Goal: Navigation & Orientation: Find specific page/section

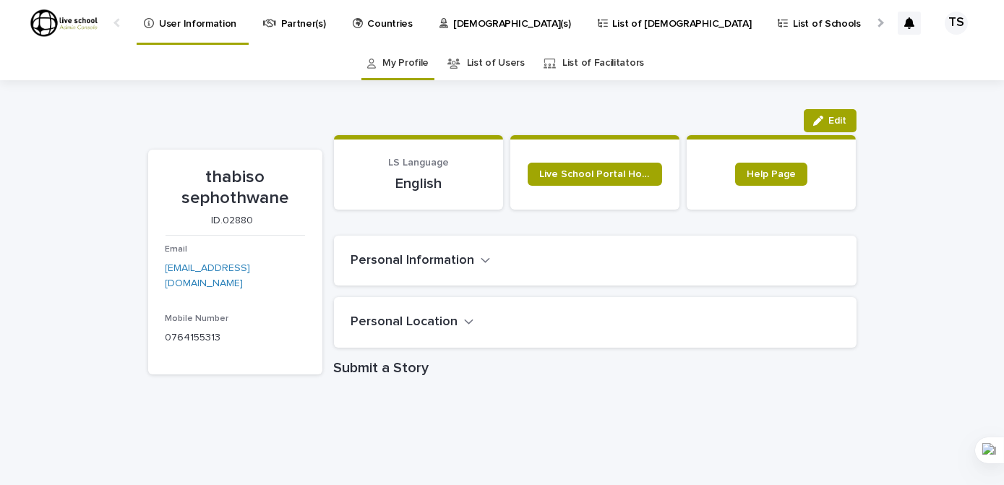
click at [481, 61] on link "List of Users" at bounding box center [496, 63] width 58 height 34
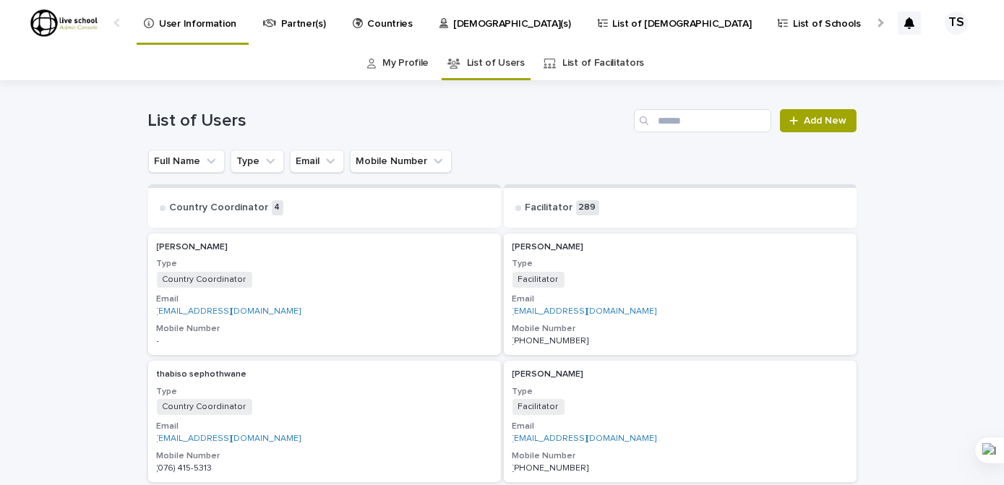
click at [567, 71] on link "List of Facilitators" at bounding box center [603, 63] width 82 height 34
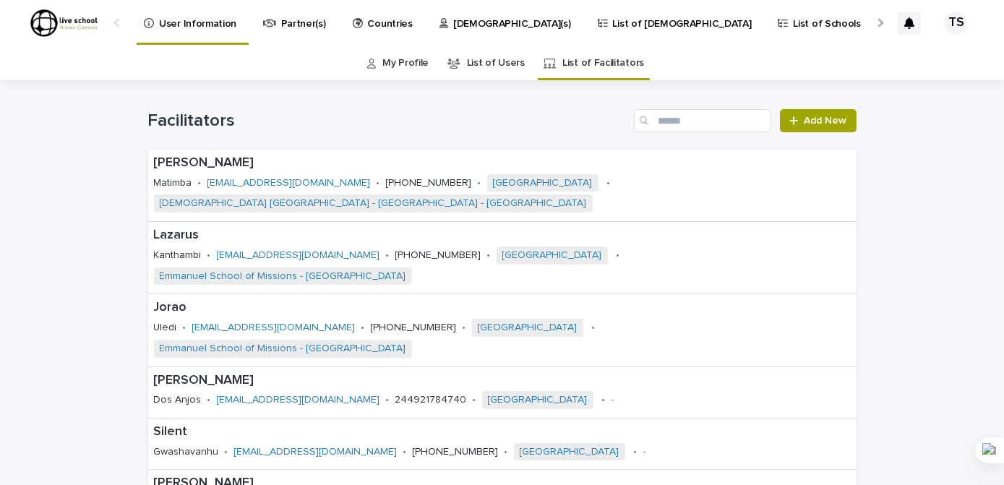
click at [489, 61] on link "List of Users" at bounding box center [496, 63] width 58 height 34
